Goal: Task Accomplishment & Management: Manage account settings

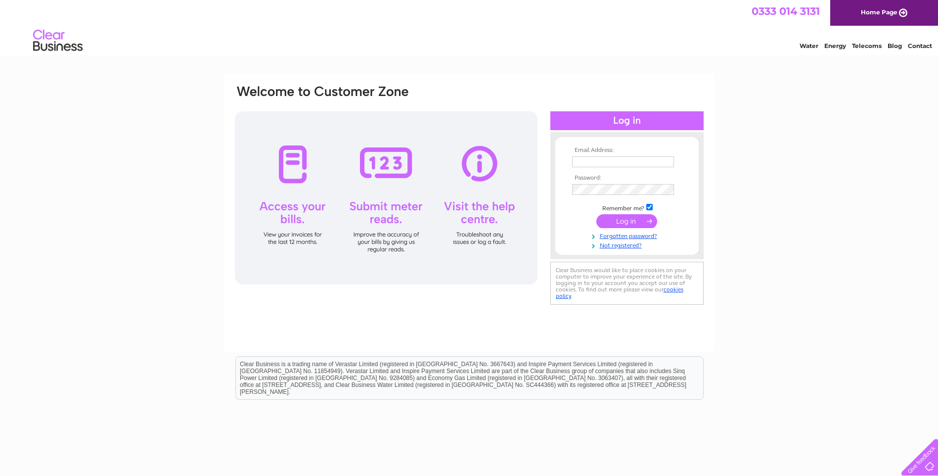
click at [581, 164] on input "text" at bounding box center [623, 161] width 102 height 11
type input "[PERSON_NAME][EMAIL_ADDRESS][DOMAIN_NAME]"
click at [626, 221] on input "submit" at bounding box center [626, 221] width 61 height 14
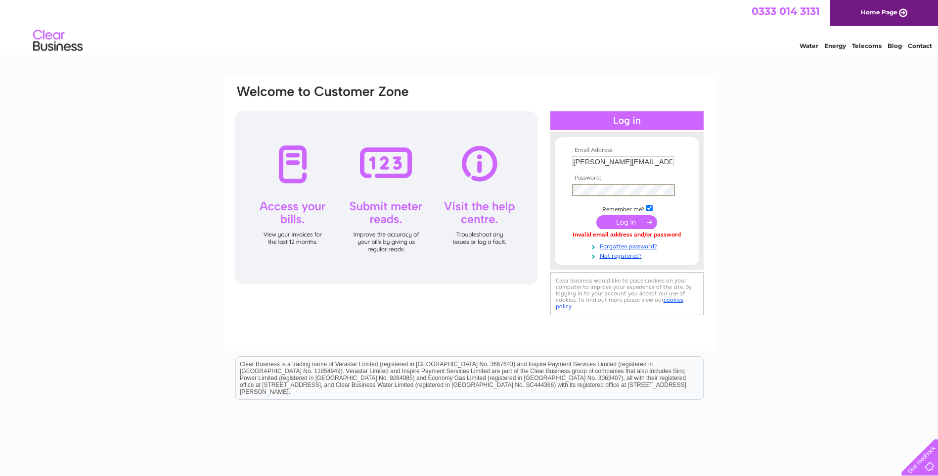
click at [624, 221] on input "submit" at bounding box center [626, 222] width 61 height 14
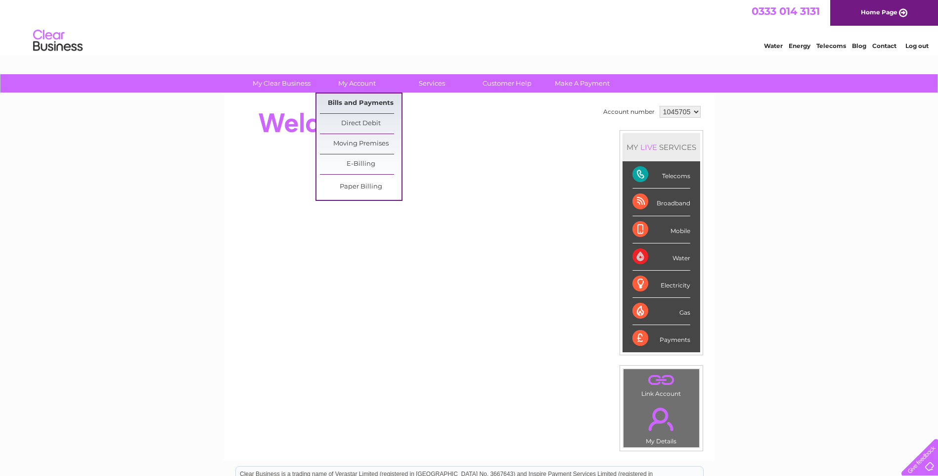
click at [354, 101] on link "Bills and Payments" at bounding box center [361, 103] width 82 height 20
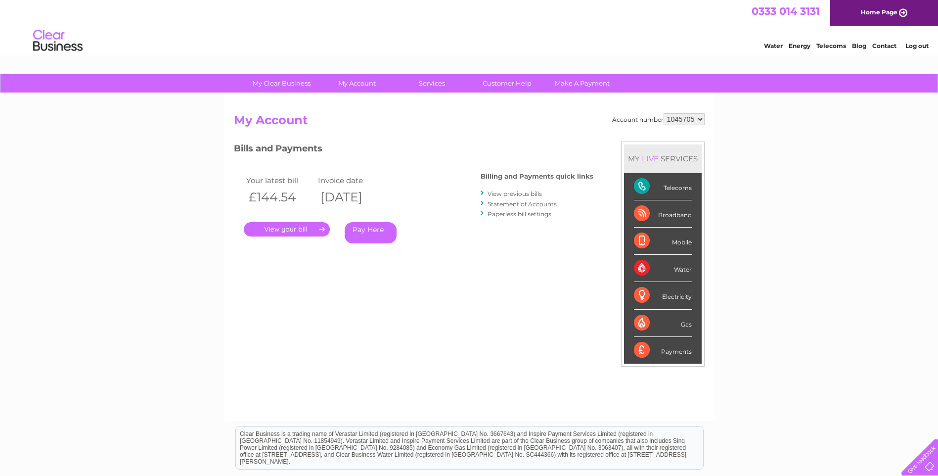
click at [306, 229] on link "." at bounding box center [287, 229] width 86 height 14
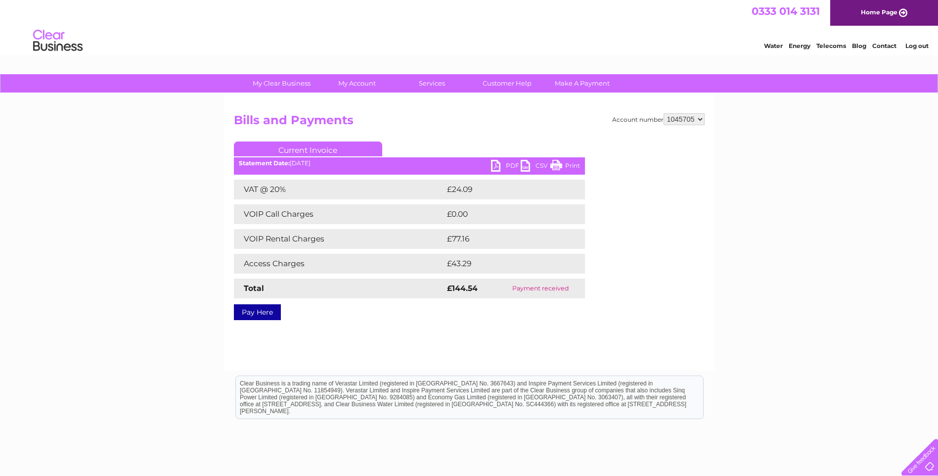
click at [561, 162] on link "Print" at bounding box center [565, 167] width 30 height 14
